Goal: Task Accomplishment & Management: Complete application form

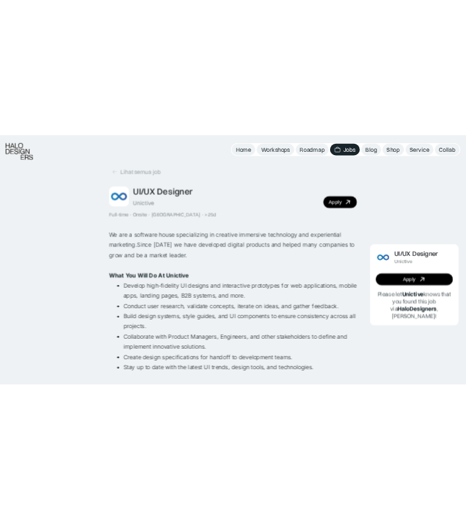
scroll to position [11, 0]
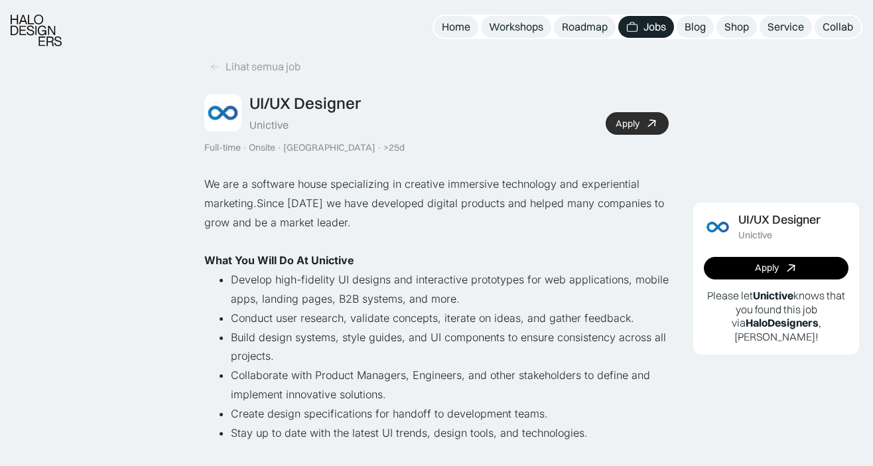
click at [637, 117] on link "Apply" at bounding box center [637, 123] width 63 height 23
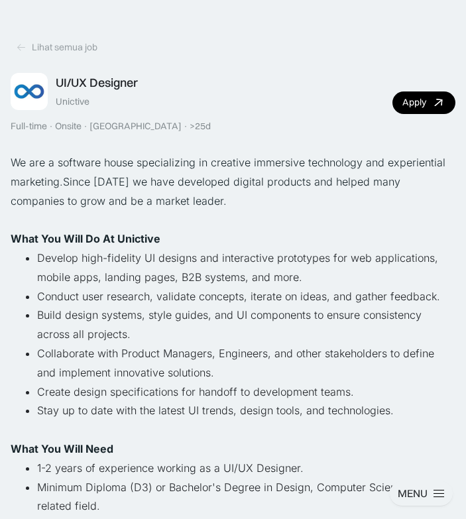
scroll to position [31, 0]
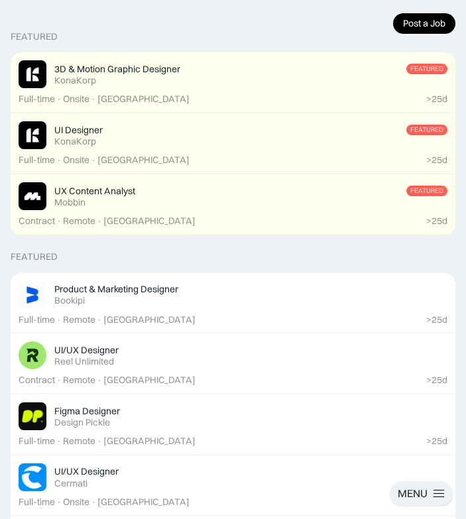
scroll to position [249, 0]
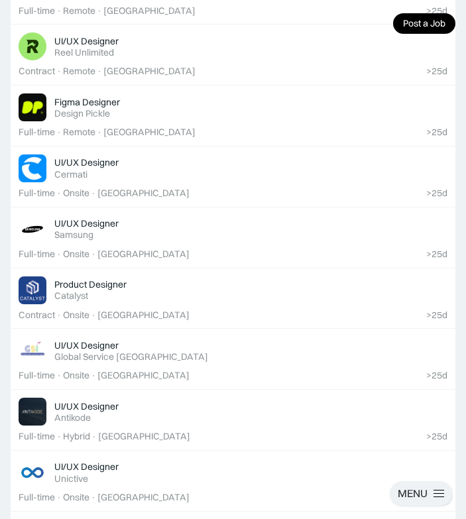
scroll to position [594, 0]
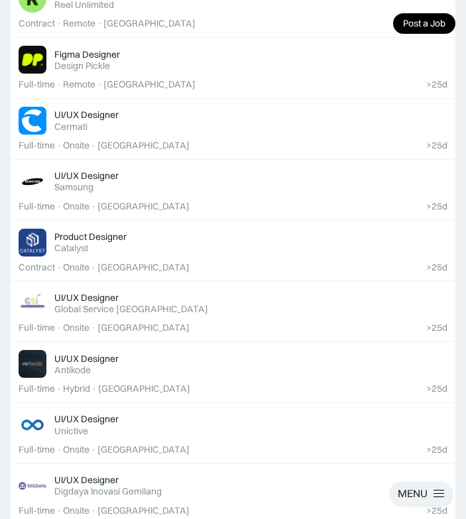
click at [339, 188] on div "UI/UX Designer Featured Samsung" at bounding box center [250, 181] width 393 height 23
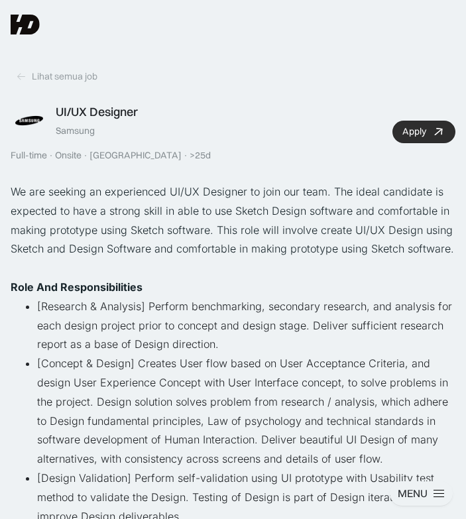
click at [424, 129] on div "Apply" at bounding box center [415, 131] width 24 height 11
